Goal: Download file/media

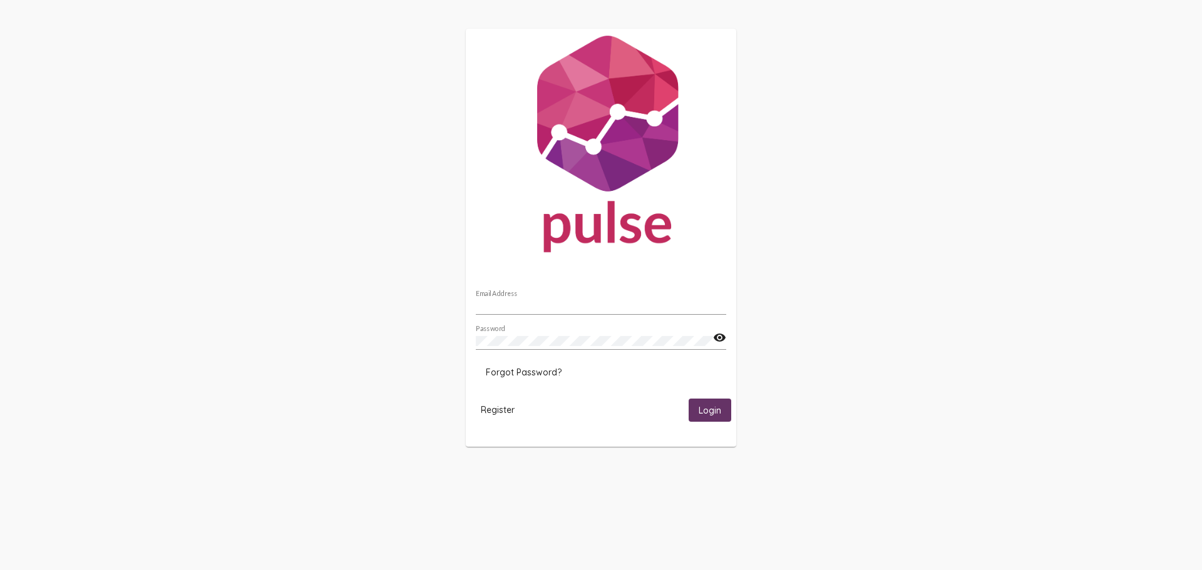
type input "[EMAIL_ADDRESS][DOMAIN_NAME]"
click at [718, 416] on span "Login" at bounding box center [710, 410] width 23 height 11
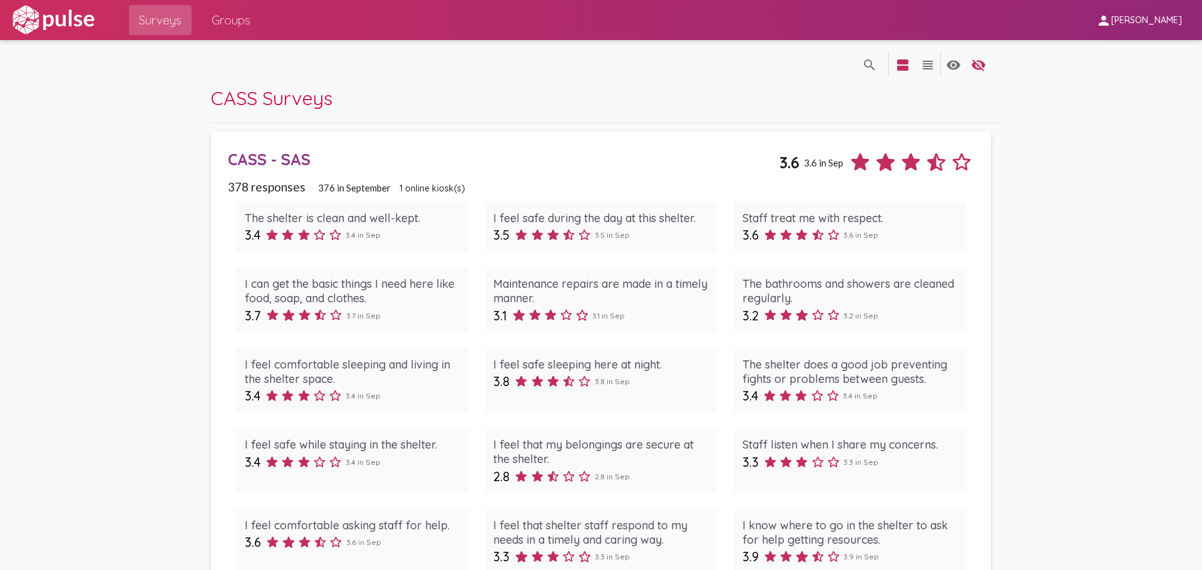
click at [434, 69] on div "search_off search view_agenda view_headline visibility visibility_off settings" at bounding box center [601, 63] width 780 height 46
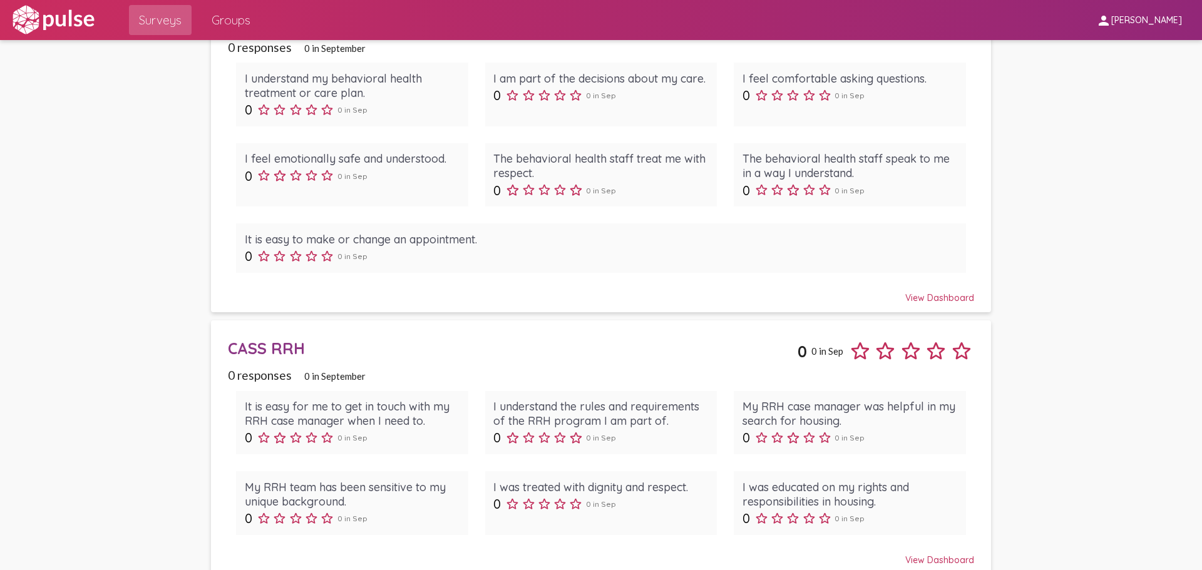
scroll to position [2989, 0]
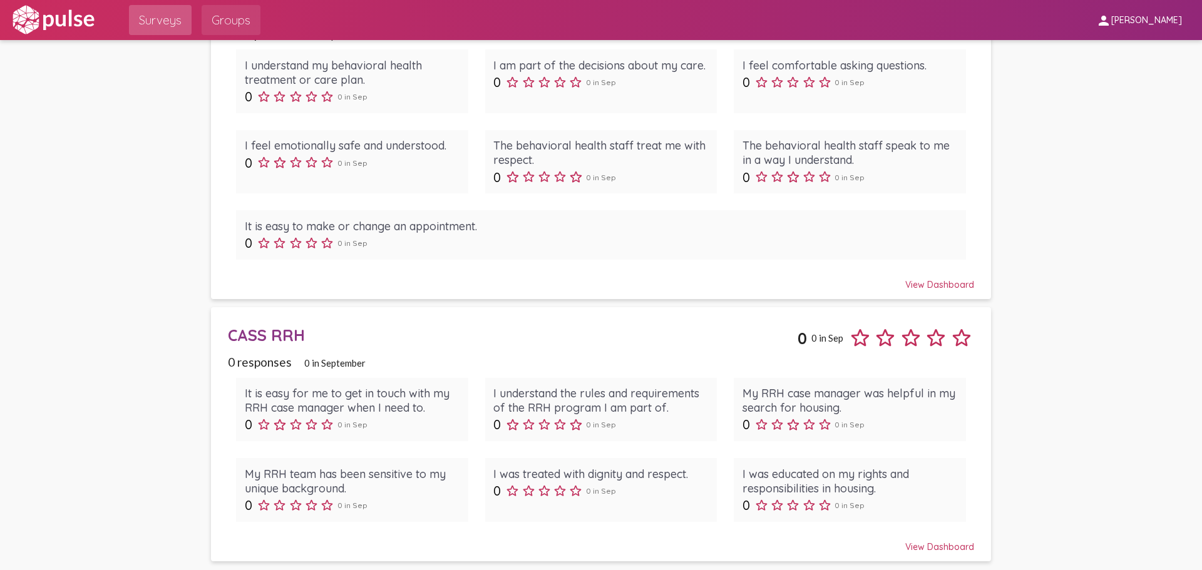
click at [213, 24] on span "Groups" at bounding box center [231, 20] width 39 height 23
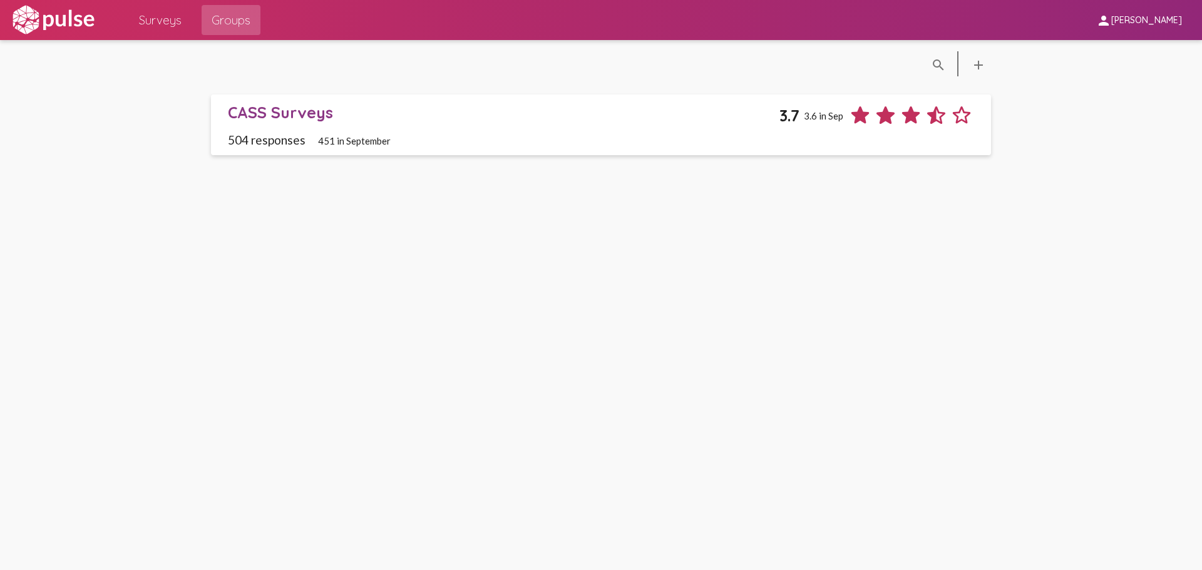
click at [1125, 27] on span "person [PERSON_NAME]" at bounding box center [1139, 19] width 86 height 23
click at [267, 112] on div at bounding box center [601, 285] width 1202 height 570
click at [289, 102] on link "CASS Surveys 3.7 3.6 in Sep 504 responses 451 in September" at bounding box center [601, 125] width 780 height 61
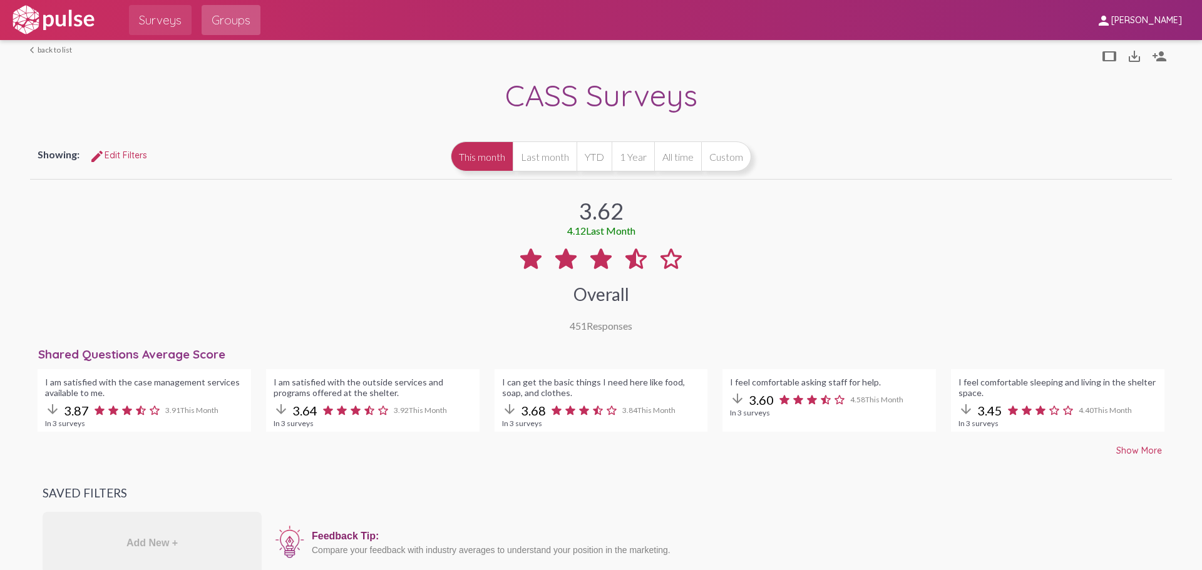
click at [157, 19] on span "Surveys" at bounding box center [160, 20] width 43 height 23
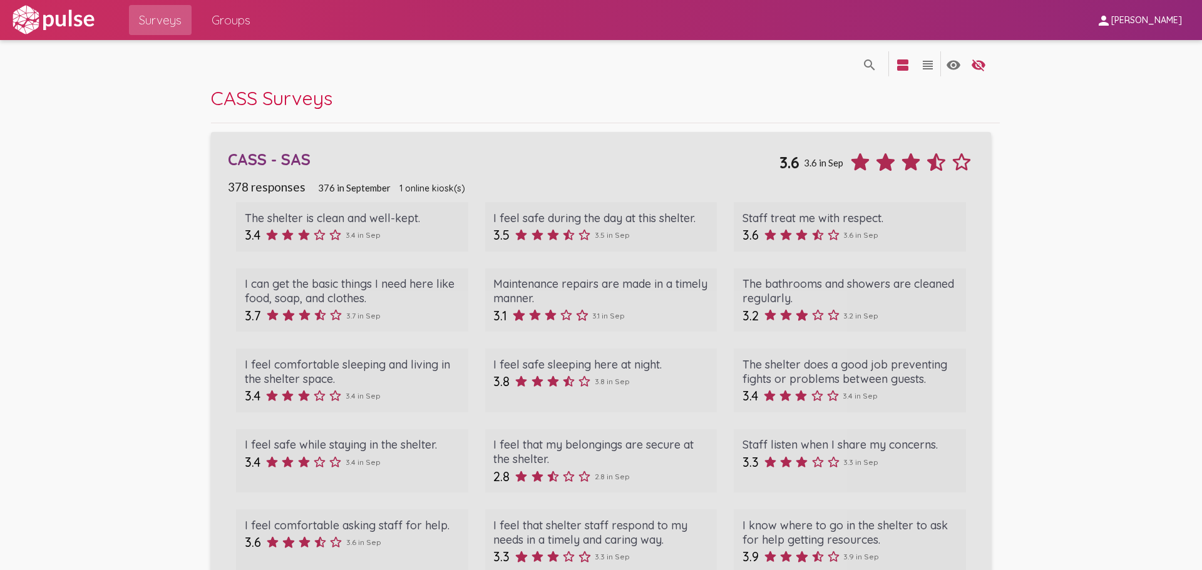
click at [290, 158] on div "CASS - SAS" at bounding box center [504, 159] width 552 height 19
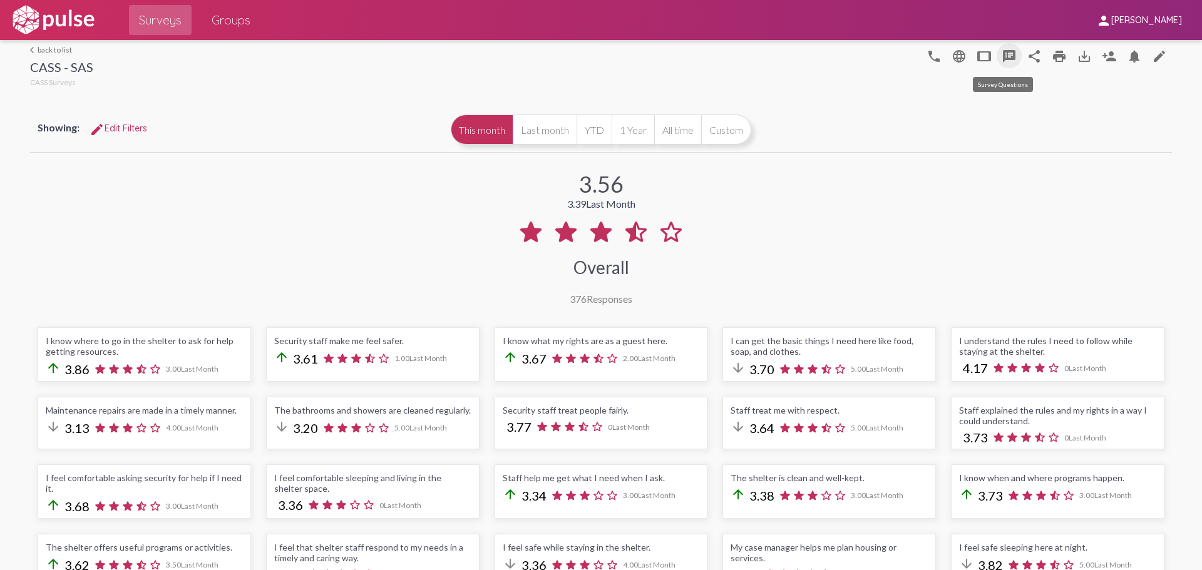
click at [1002, 59] on mat-icon "speaker_notes" at bounding box center [1009, 56] width 15 height 15
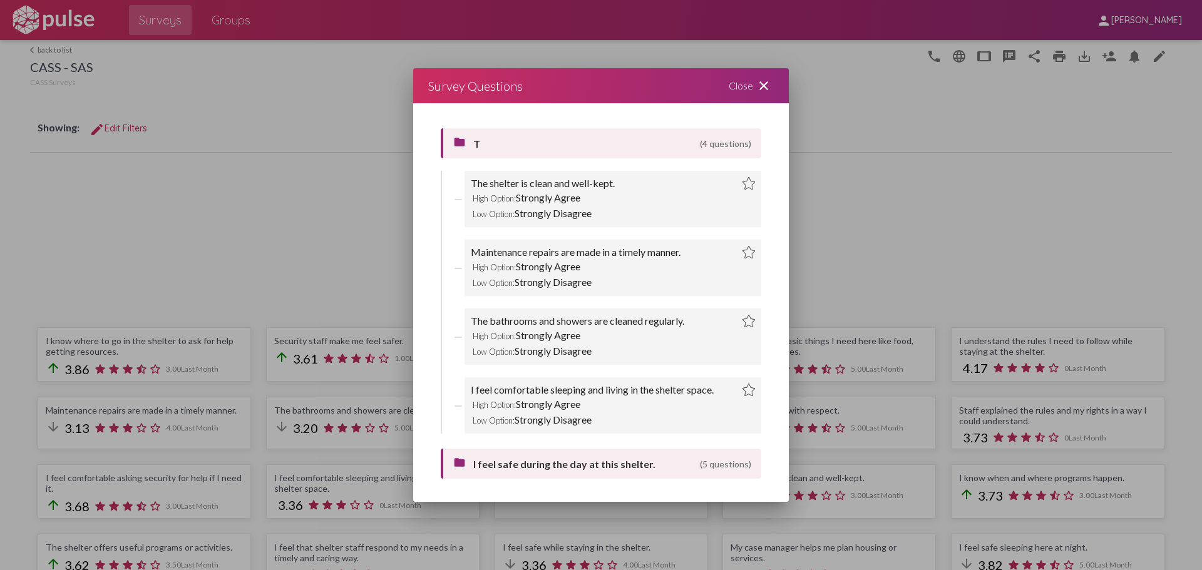
click at [762, 86] on mat-icon "close" at bounding box center [763, 85] width 15 height 15
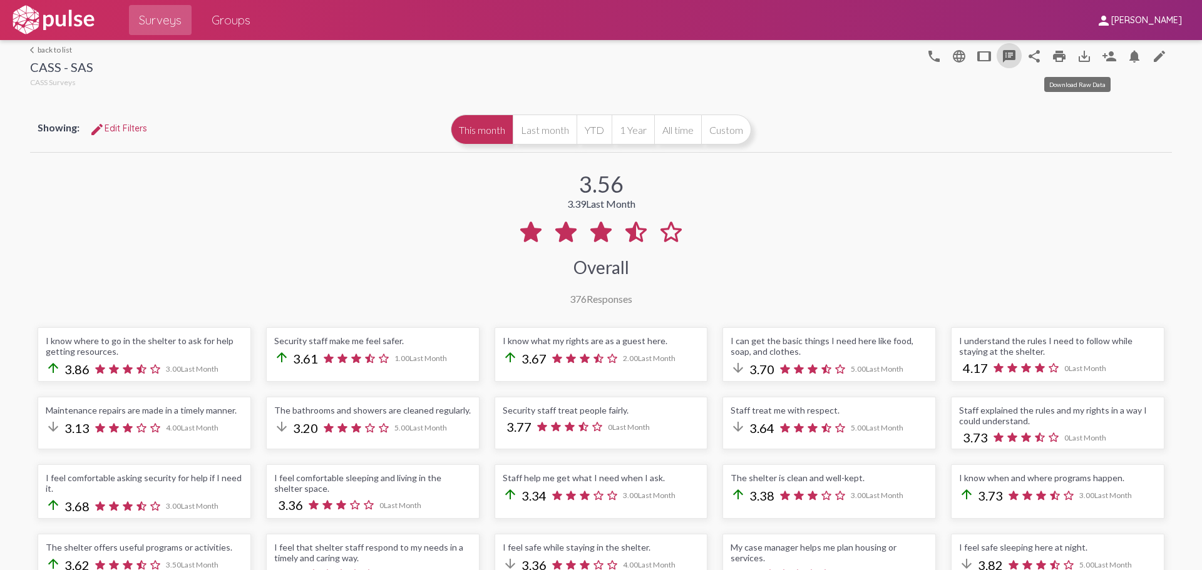
click at [1077, 53] on mat-icon "save_alt" at bounding box center [1084, 56] width 15 height 15
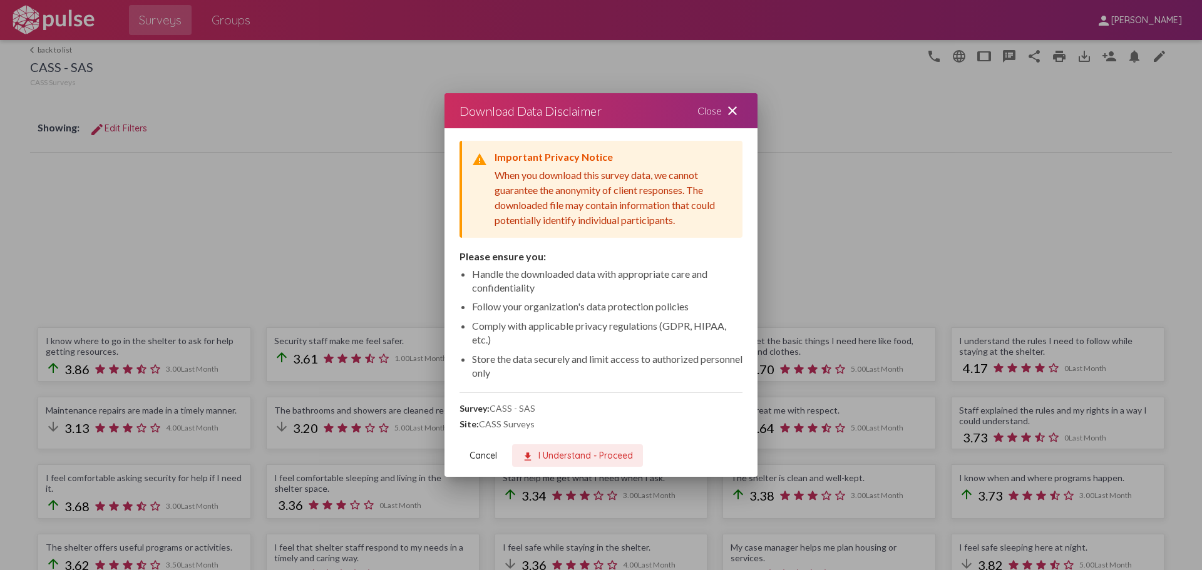
click at [535, 455] on span "download I Understand - Proceed" at bounding box center [577, 455] width 111 height 11
